Goal: Transaction & Acquisition: Purchase product/service

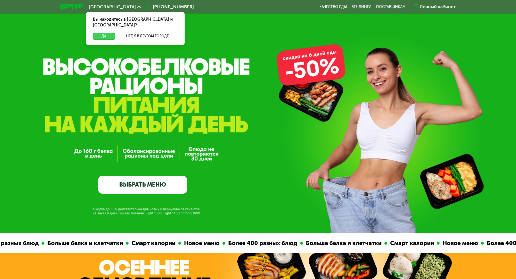
click at [96, 33] on button "Да" at bounding box center [104, 36] width 22 height 7
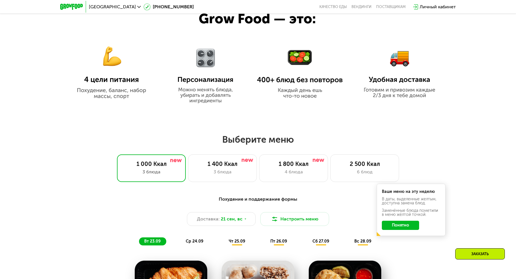
scroll to position [402, 0]
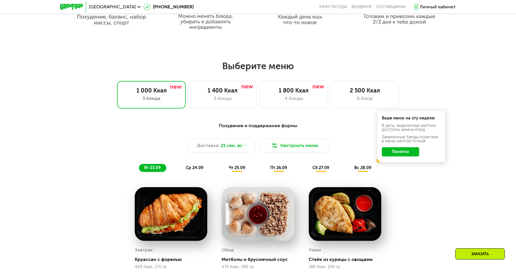
click at [390, 152] on button "Понятно" at bounding box center [400, 151] width 37 height 9
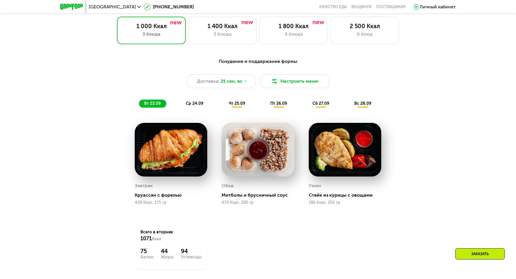
scroll to position [467, 0]
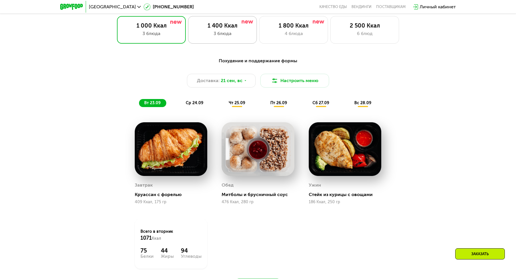
click at [214, 31] on div "3 блюда" at bounding box center [222, 33] width 57 height 7
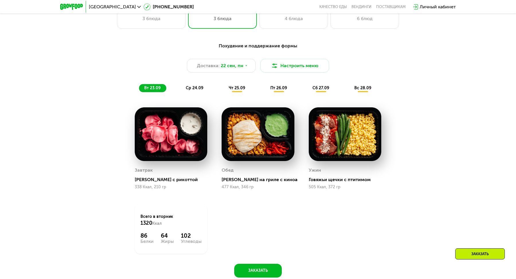
scroll to position [483, 0]
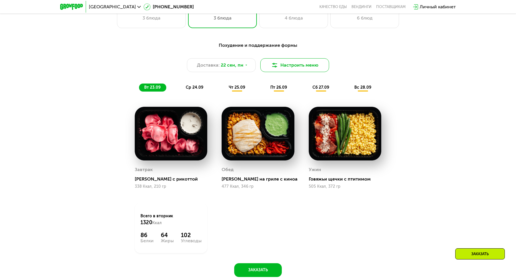
click at [289, 65] on button "Настроить меню" at bounding box center [294, 65] width 69 height 14
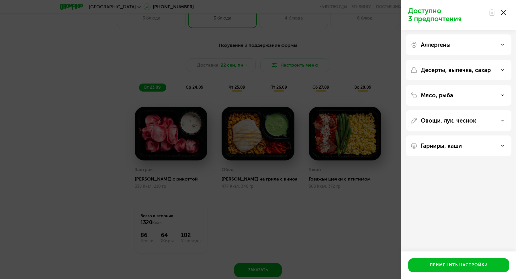
click at [437, 45] on p "Аллергены" at bounding box center [436, 44] width 30 height 7
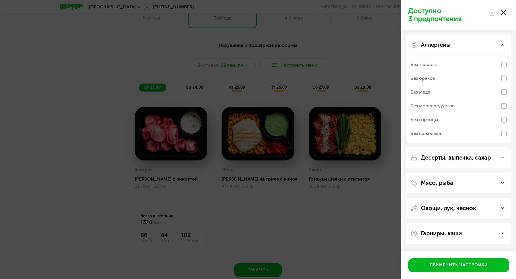
click at [433, 184] on p "Мясо, рыба" at bounding box center [437, 182] width 32 height 7
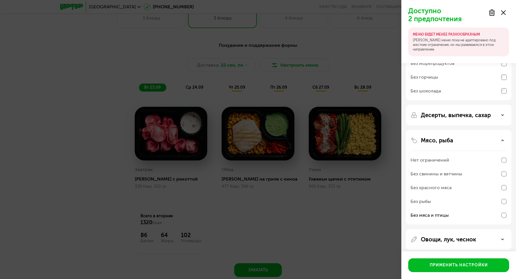
scroll to position [100, 0]
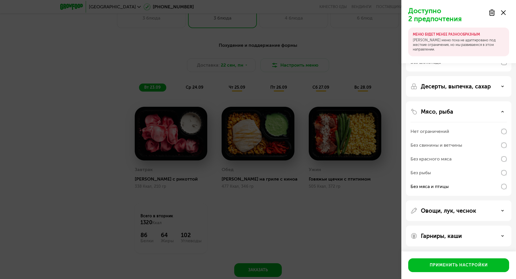
click at [442, 235] on p "Гарниры, каши" at bounding box center [441, 235] width 41 height 7
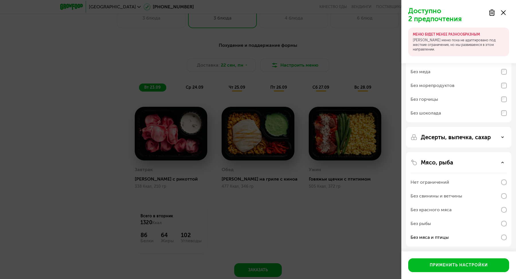
scroll to position [0, 0]
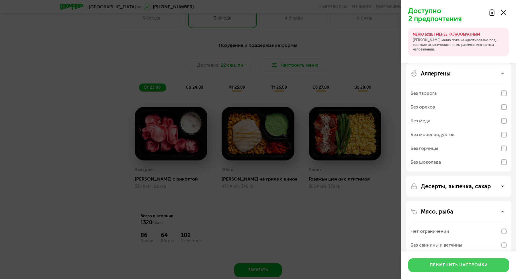
click at [441, 269] on button "Применить настройки" at bounding box center [459, 265] width 101 height 14
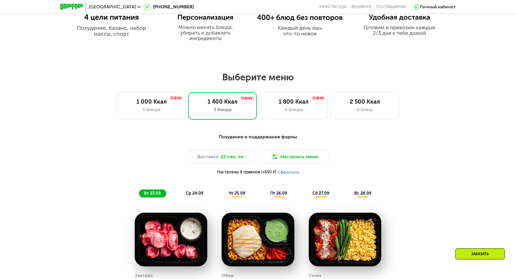
scroll to position [377, 0]
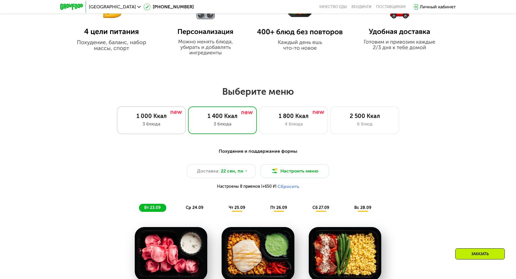
click at [172, 120] on div "1 000 Ккал 3 блюда" at bounding box center [151, 120] width 69 height 28
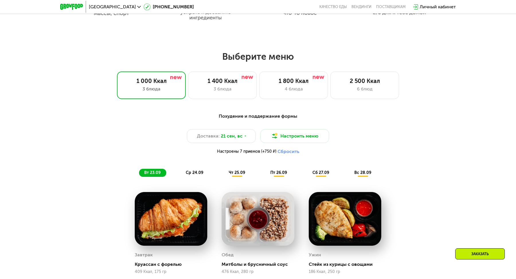
scroll to position [403, 0]
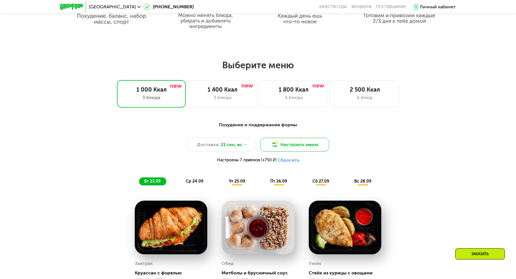
click at [294, 147] on button "Настроить меню" at bounding box center [294, 145] width 69 height 14
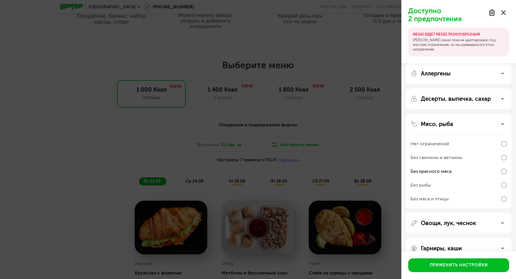
click at [503, 160] on div "Без свинины и ветчины" at bounding box center [459, 158] width 96 height 14
click at [459, 266] on div "Применить настройки" at bounding box center [459, 265] width 58 height 6
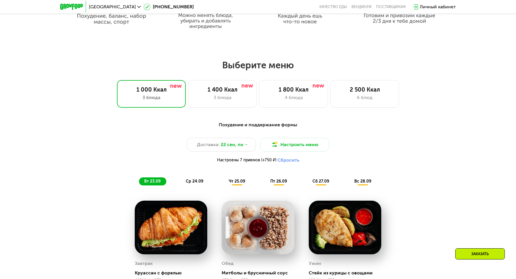
click at [283, 182] on span "пт 26.09" at bounding box center [279, 181] width 17 height 5
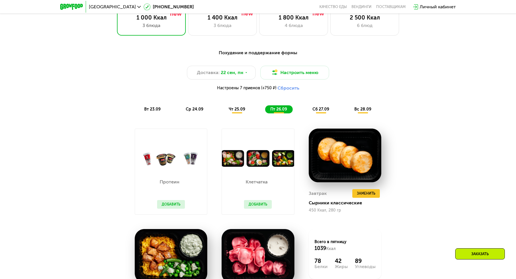
scroll to position [546, 0]
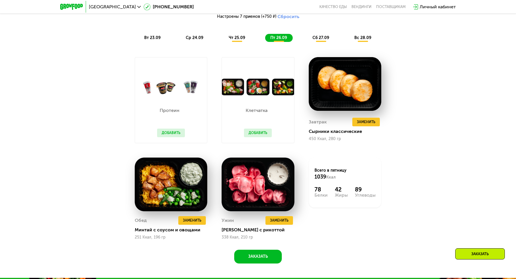
click at [240, 38] on span "чт 25.09" at bounding box center [237, 37] width 16 height 5
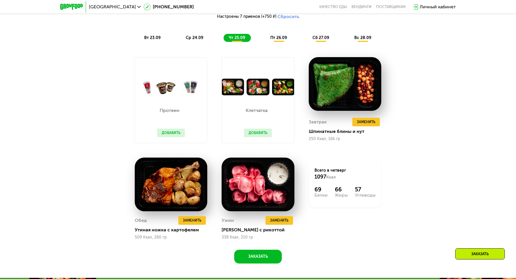
click at [170, 129] on button "Добавить" at bounding box center [171, 133] width 28 height 9
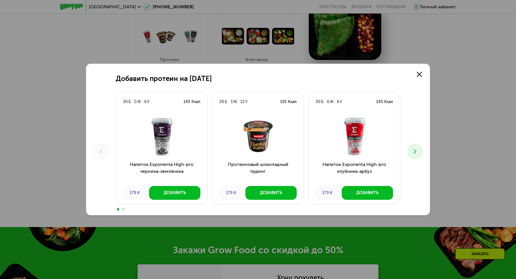
scroll to position [696, 0]
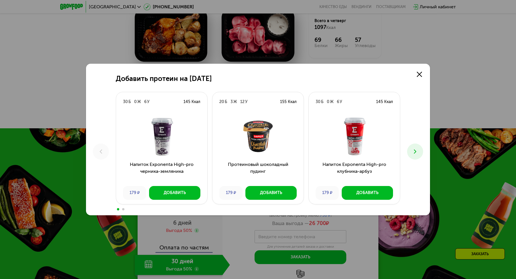
click at [416, 151] on icon at bounding box center [415, 151] width 7 height 7
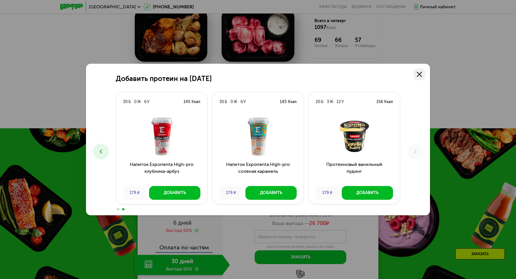
click at [421, 77] on icon at bounding box center [419, 74] width 5 height 5
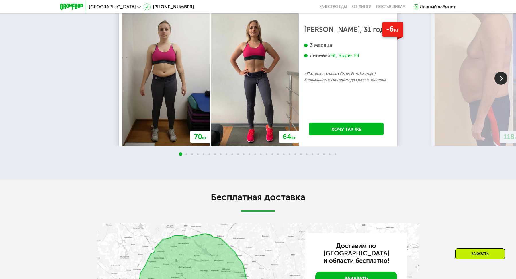
scroll to position [1243, 0]
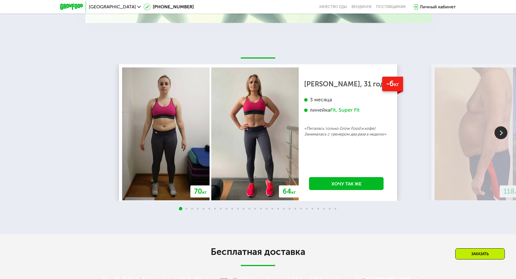
click at [503, 133] on img at bounding box center [501, 132] width 13 height 13
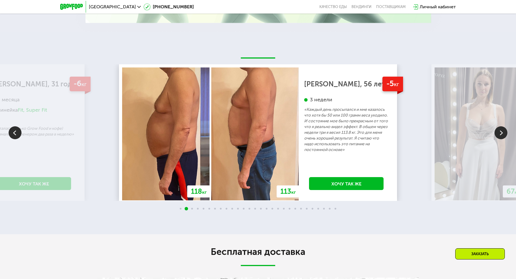
click at [504, 134] on img at bounding box center [501, 132] width 13 height 13
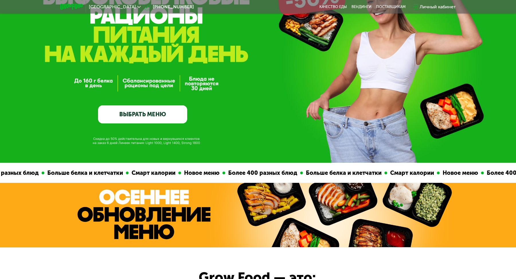
scroll to position [0, 0]
